Goal: Use online tool/utility: Utilize a website feature to perform a specific function

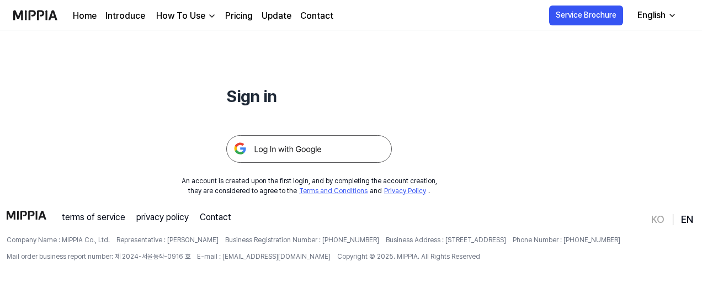
click at [337, 157] on img at bounding box center [309, 149] width 166 height 28
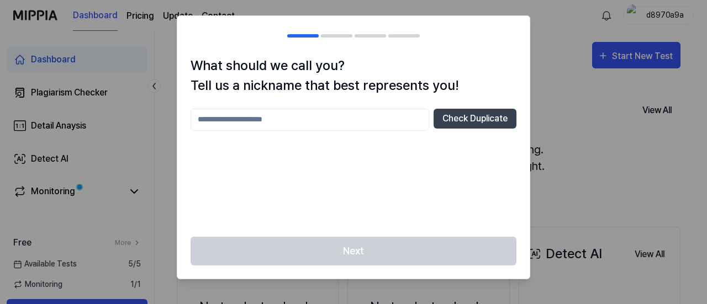
click at [381, 123] on input "text" at bounding box center [309, 120] width 238 height 22
type input "*********"
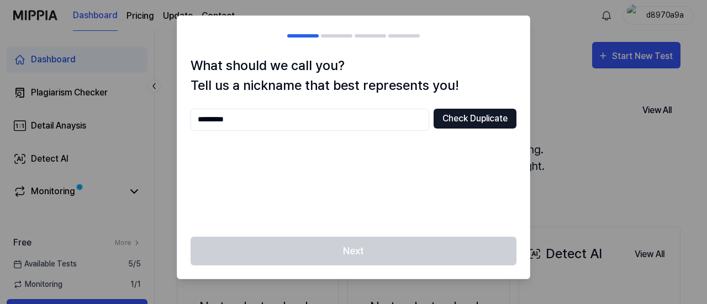
click at [446, 124] on button "Check Duplicate" at bounding box center [474, 119] width 83 height 20
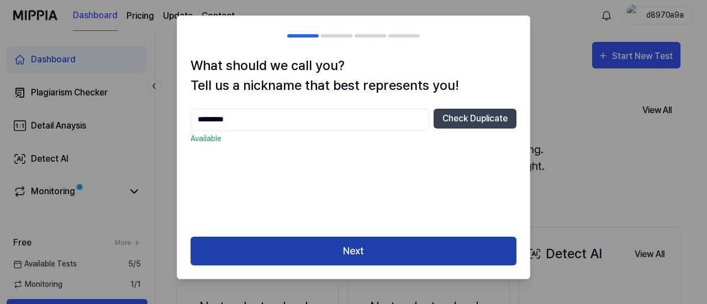
click at [389, 250] on button "Next" at bounding box center [353, 251] width 326 height 29
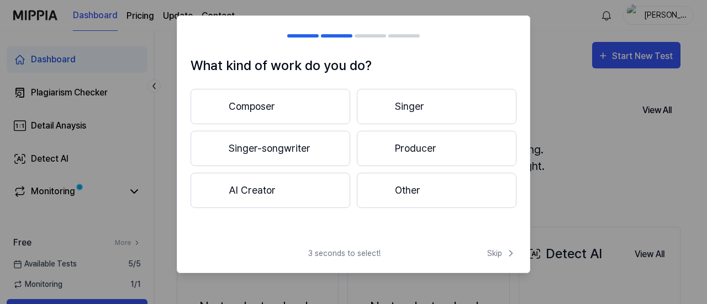
click at [323, 97] on button "Composer" at bounding box center [270, 106] width 160 height 35
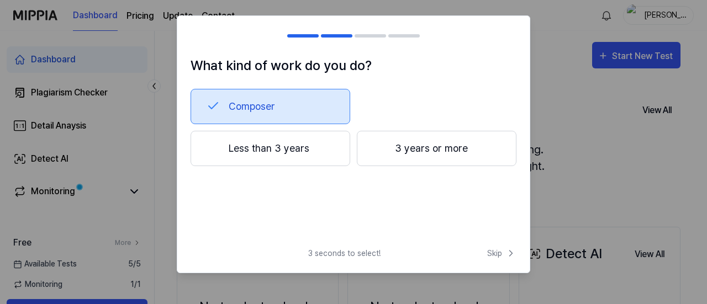
click at [325, 149] on button "Less than 3 years" at bounding box center [270, 148] width 160 height 35
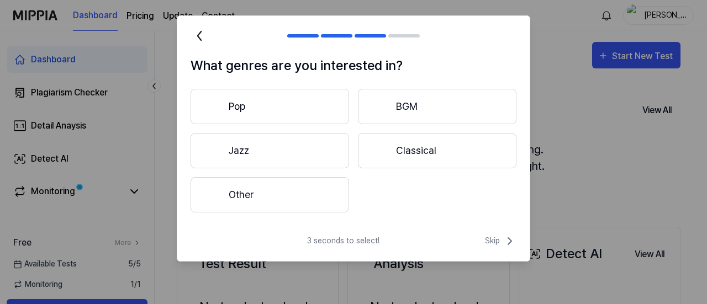
click at [291, 190] on button "Other" at bounding box center [269, 194] width 158 height 35
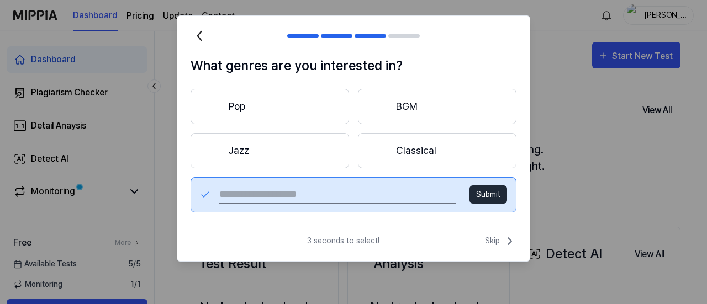
click at [370, 190] on input "text" at bounding box center [337, 195] width 237 height 18
type input "******"
click at [495, 189] on button "Submit" at bounding box center [488, 194] width 38 height 18
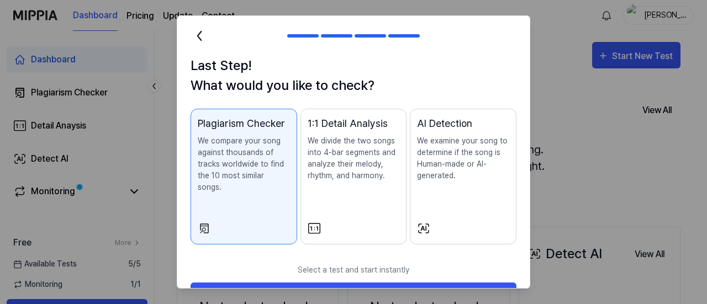
scroll to position [24, 0]
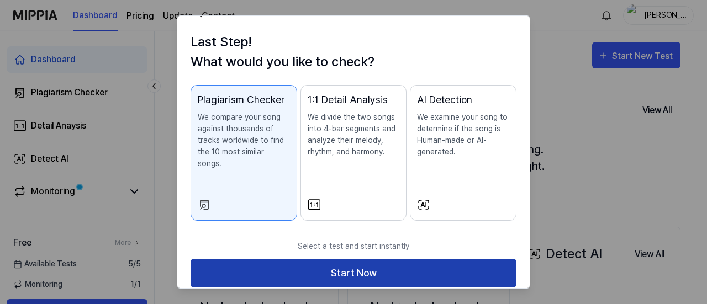
click at [352, 259] on button "Start Now" at bounding box center [353, 273] width 326 height 29
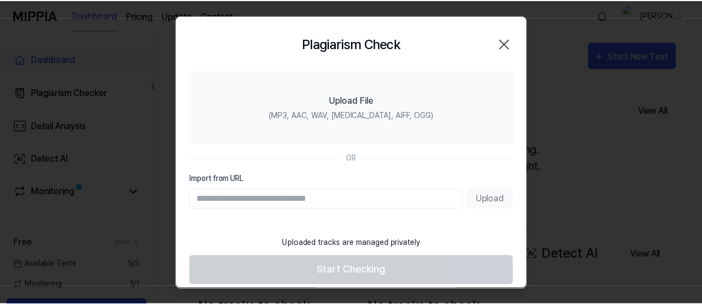
scroll to position [8, 0]
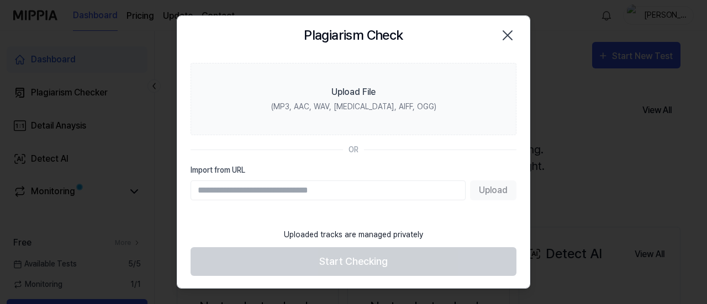
click at [501, 34] on icon "button" at bounding box center [507, 35] width 18 height 18
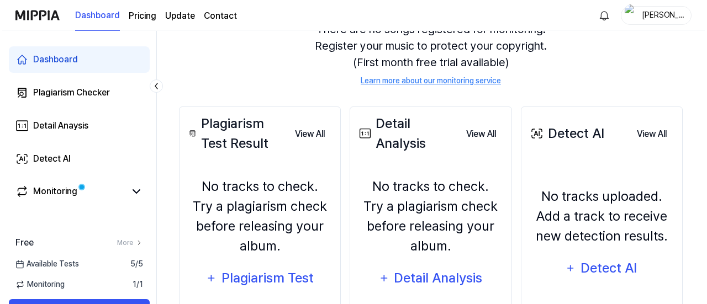
scroll to position [0, 0]
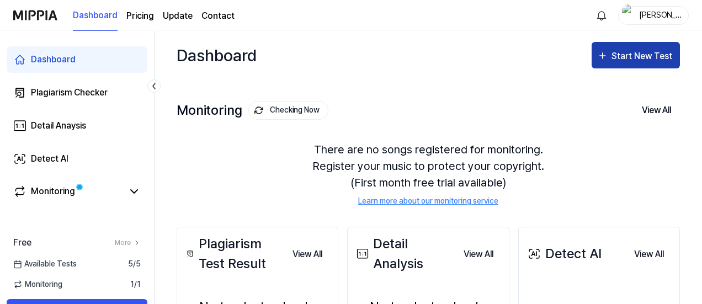
click at [635, 47] on button "Start New Test" at bounding box center [636, 55] width 88 height 26
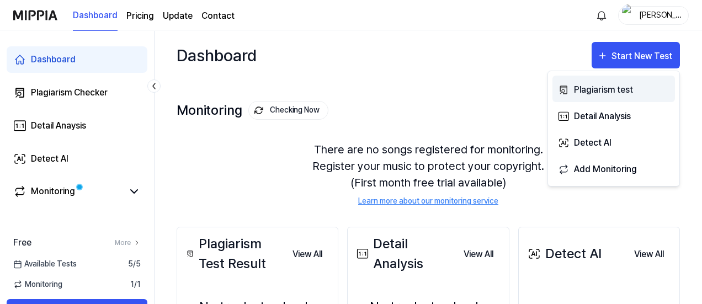
click at [605, 86] on div "Plagiarism test" at bounding box center [622, 90] width 96 height 14
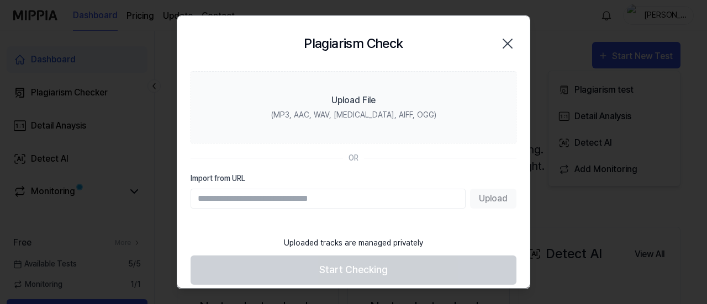
click at [503, 43] on icon "button" at bounding box center [507, 43] width 9 height 9
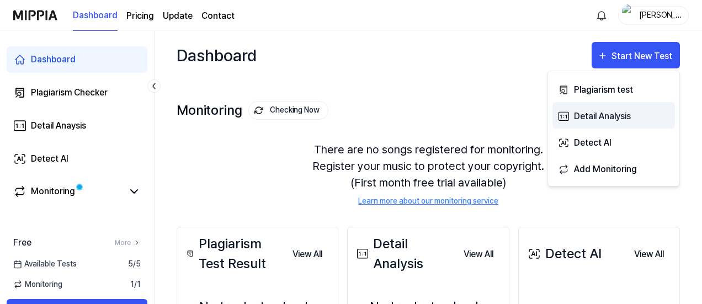
click at [583, 107] on button "Detail Analysis" at bounding box center [614, 115] width 123 height 26
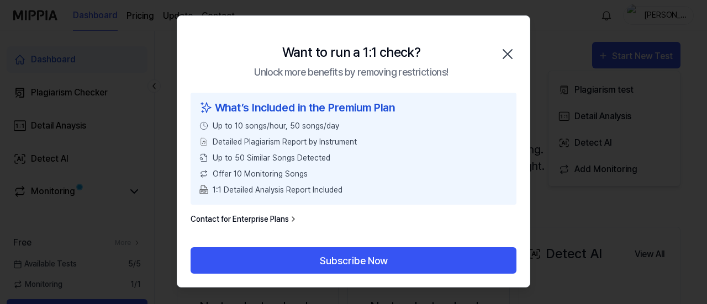
click at [511, 57] on icon "button" at bounding box center [507, 54] width 9 height 9
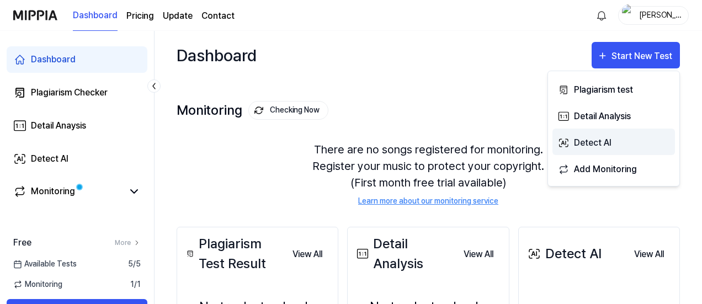
click at [615, 145] on div "Detect AI" at bounding box center [622, 143] width 96 height 14
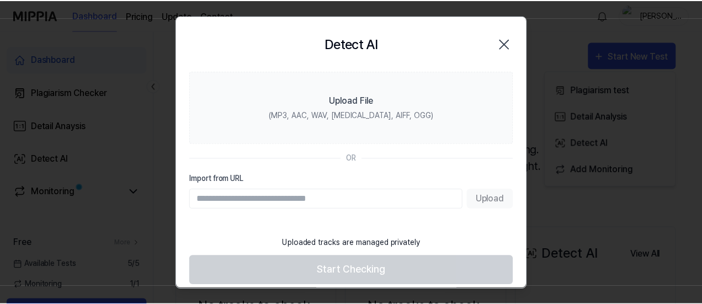
scroll to position [8, 0]
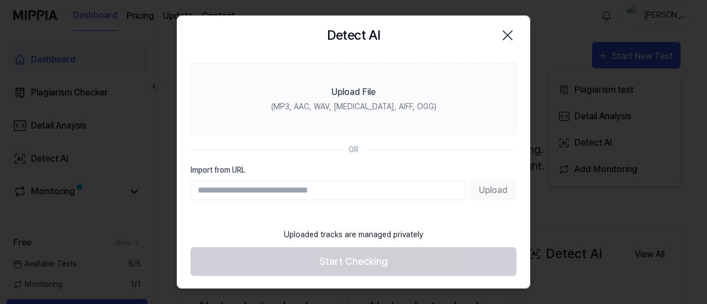
click at [502, 30] on icon "button" at bounding box center [507, 35] width 18 height 18
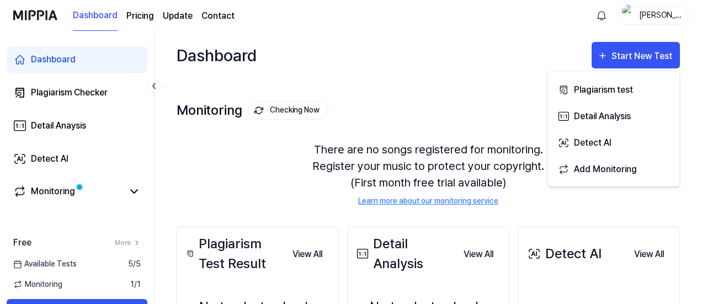
scroll to position [183, 0]
